Goal: Find specific page/section: Find specific page/section

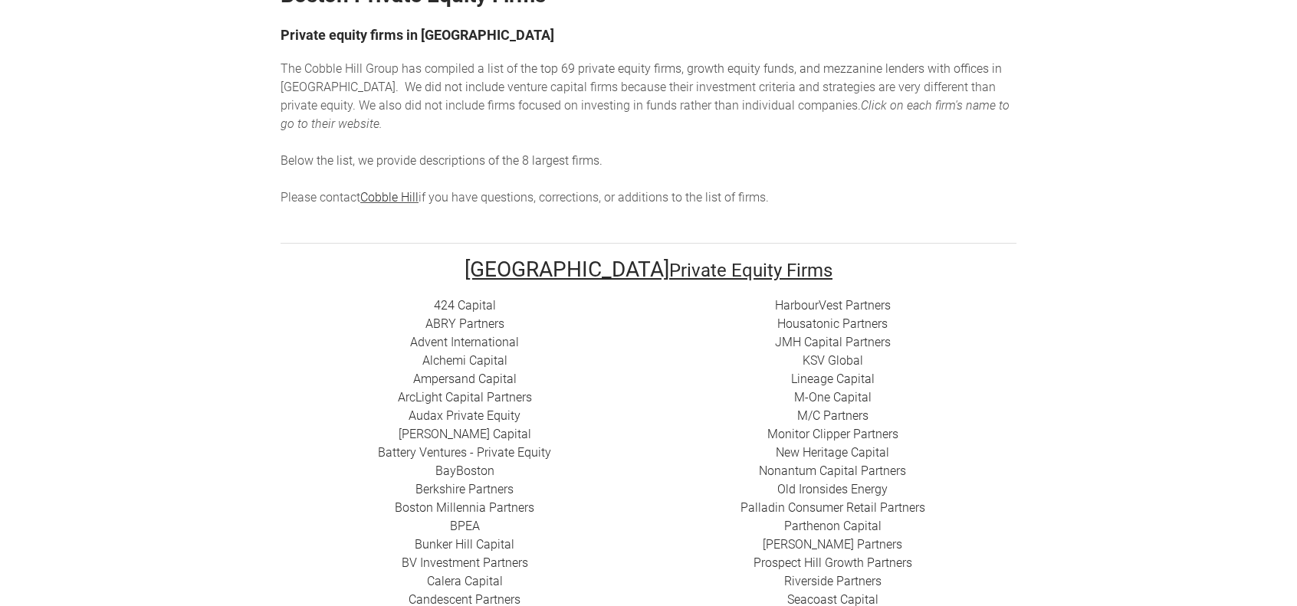
scroll to position [248, 0]
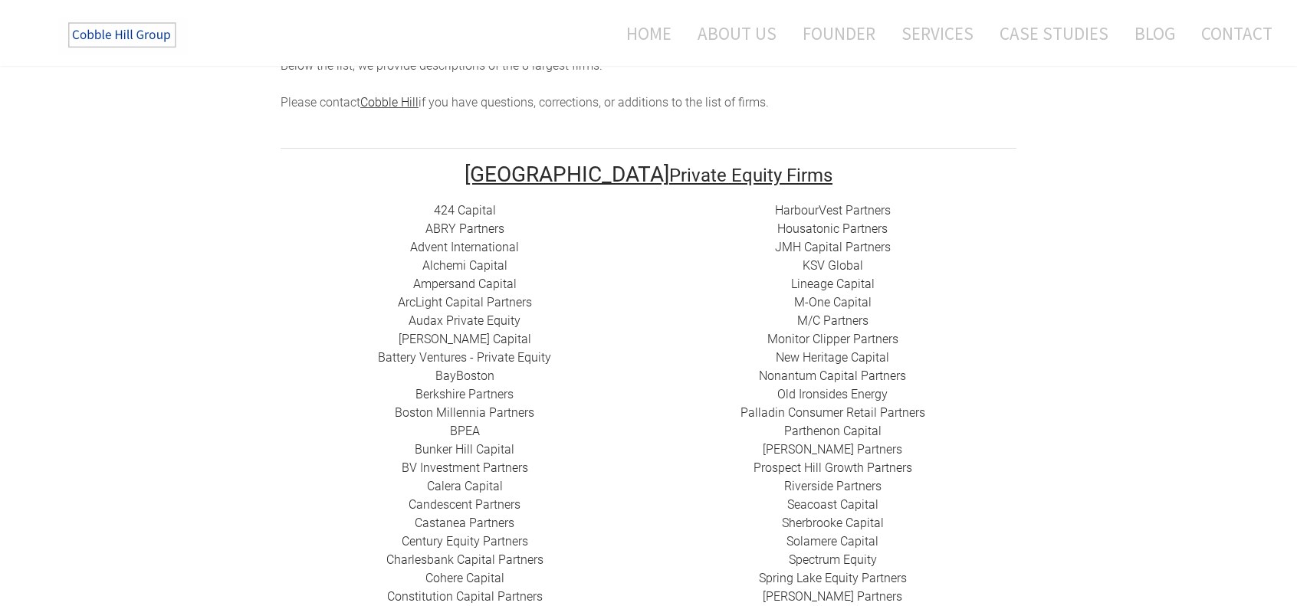
click at [812, 295] on link "M-One Capital" at bounding box center [832, 302] width 77 height 15
